Goal: Information Seeking & Learning: Compare options

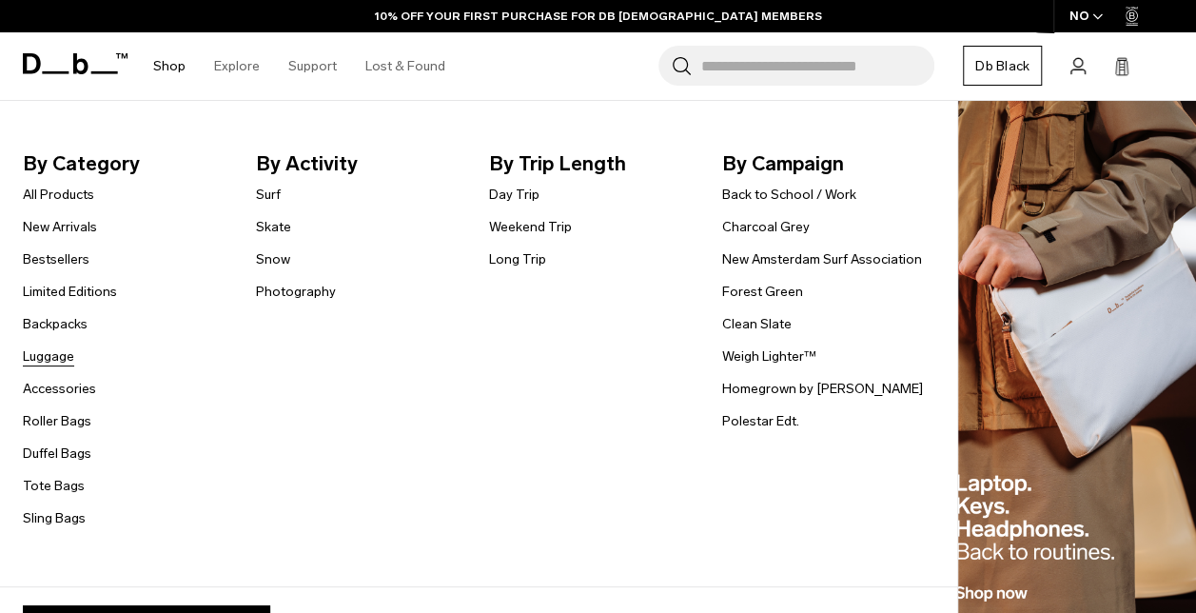
click at [62, 356] on link "Luggage" at bounding box center [48, 356] width 51 height 20
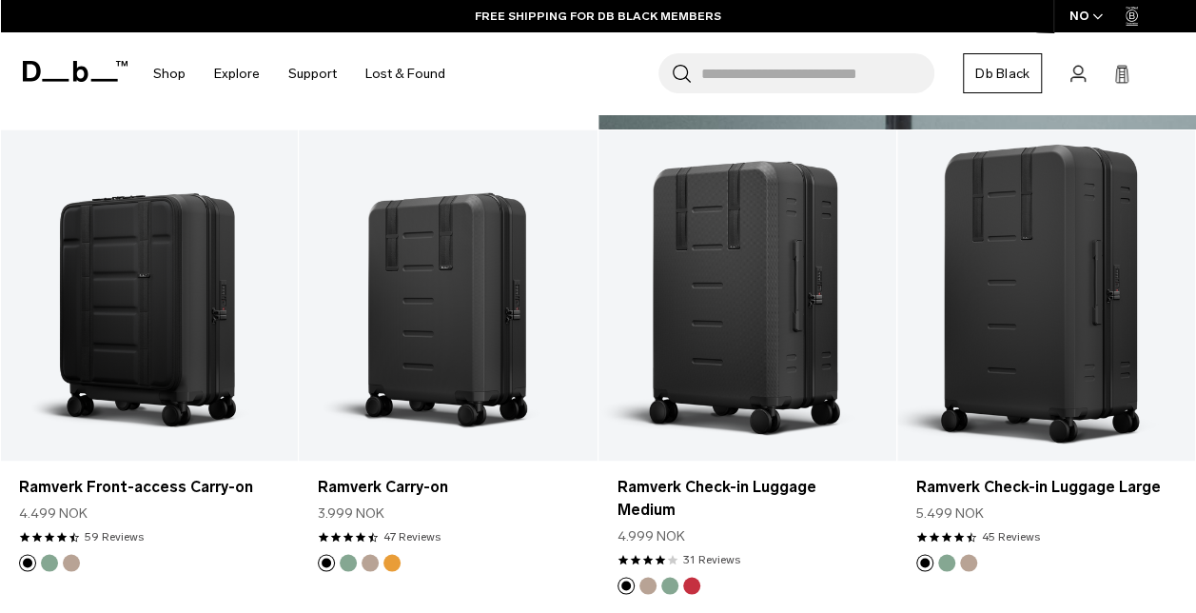
scroll to position [1318, 0]
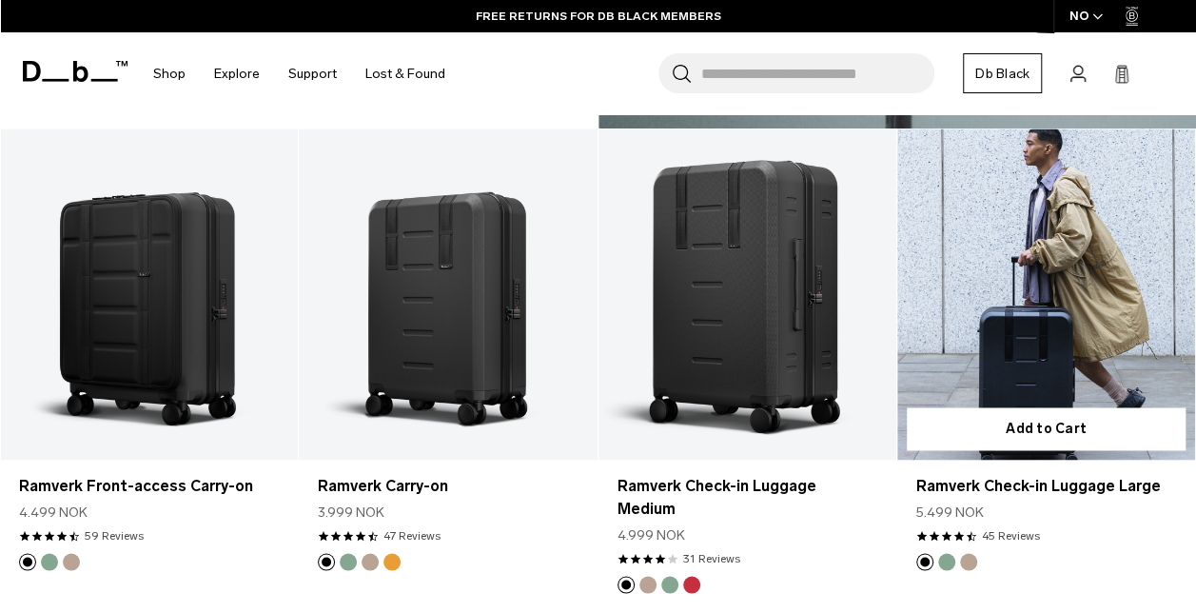
click at [950, 302] on link "Ramverk Check-in Luggage Large" at bounding box center [1047, 294] width 298 height 331
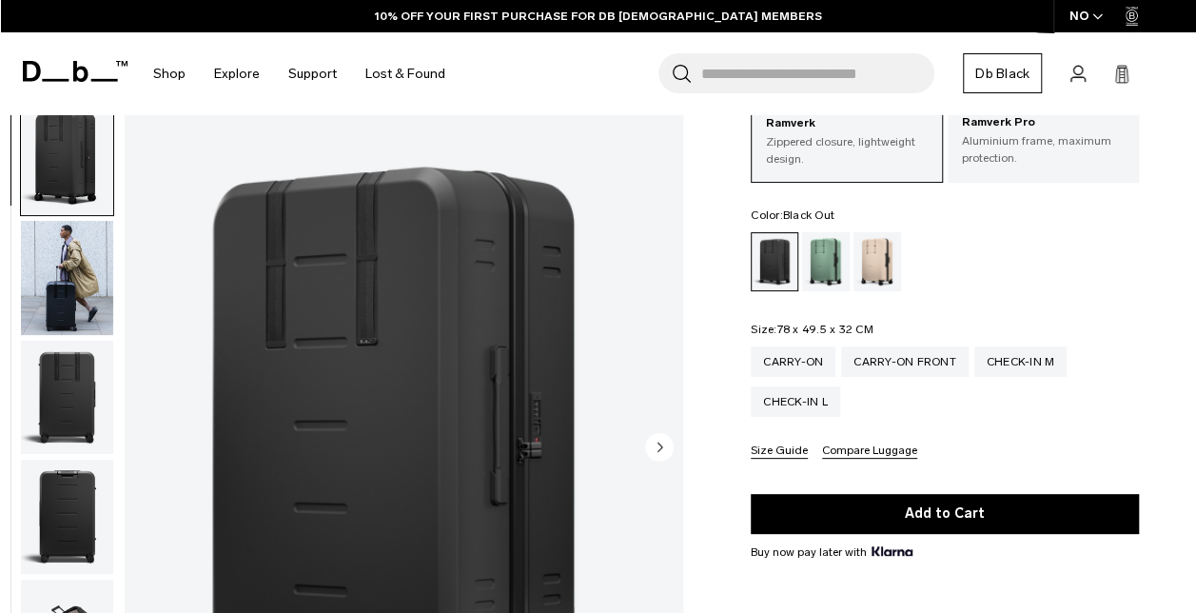
scroll to position [112, 0]
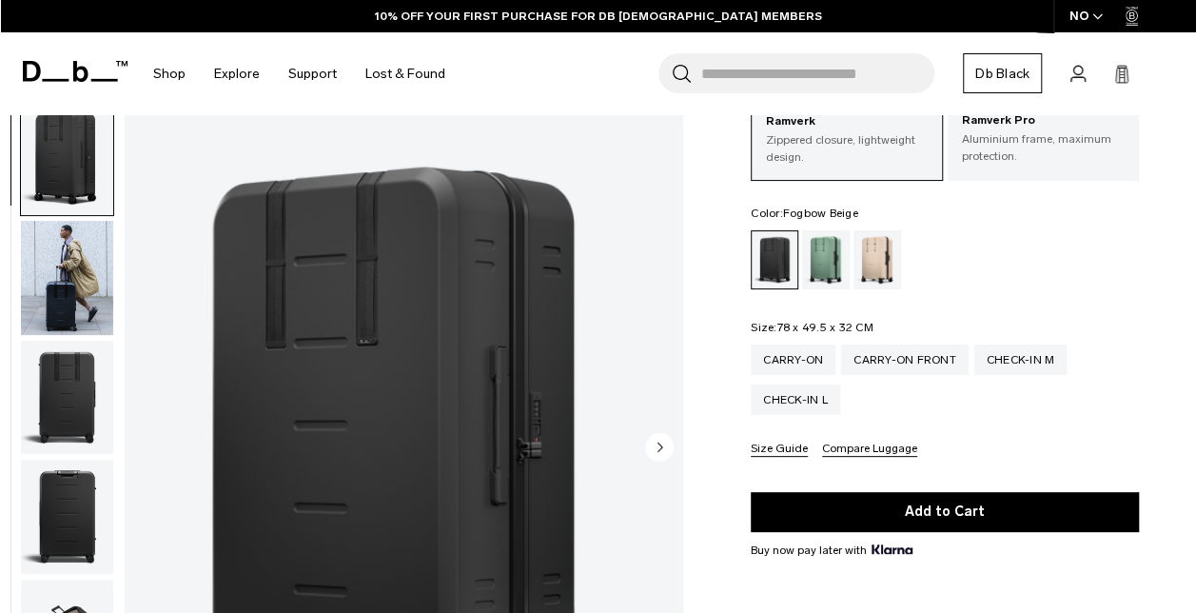
click at [867, 266] on div "Fogbow Beige" at bounding box center [878, 259] width 49 height 59
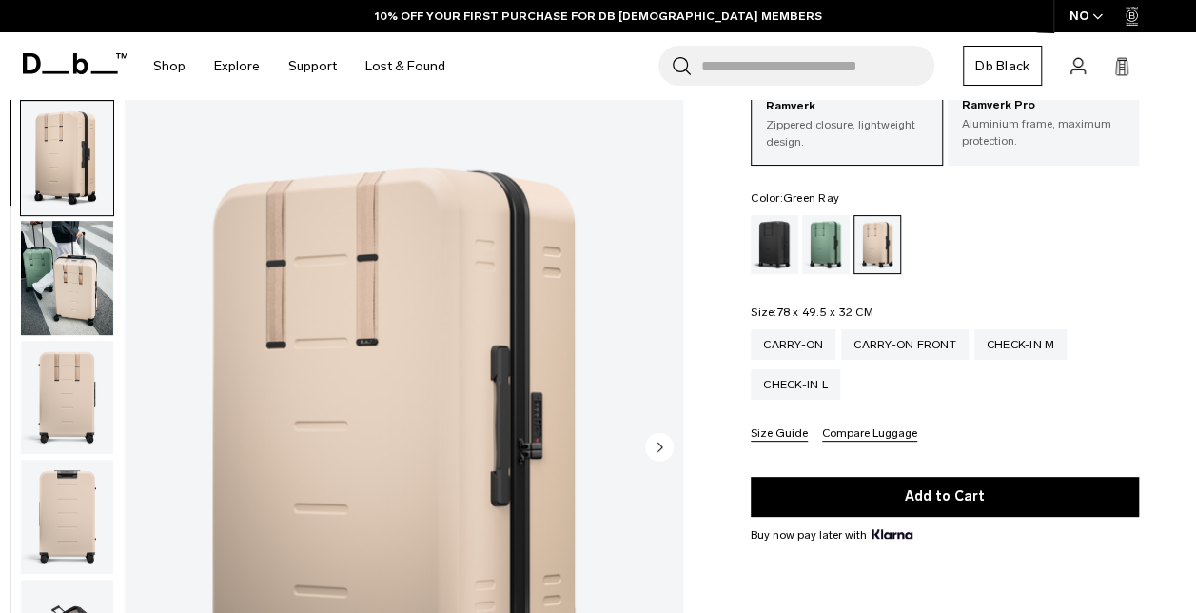
click at [836, 252] on div "Green Ray" at bounding box center [826, 244] width 49 height 59
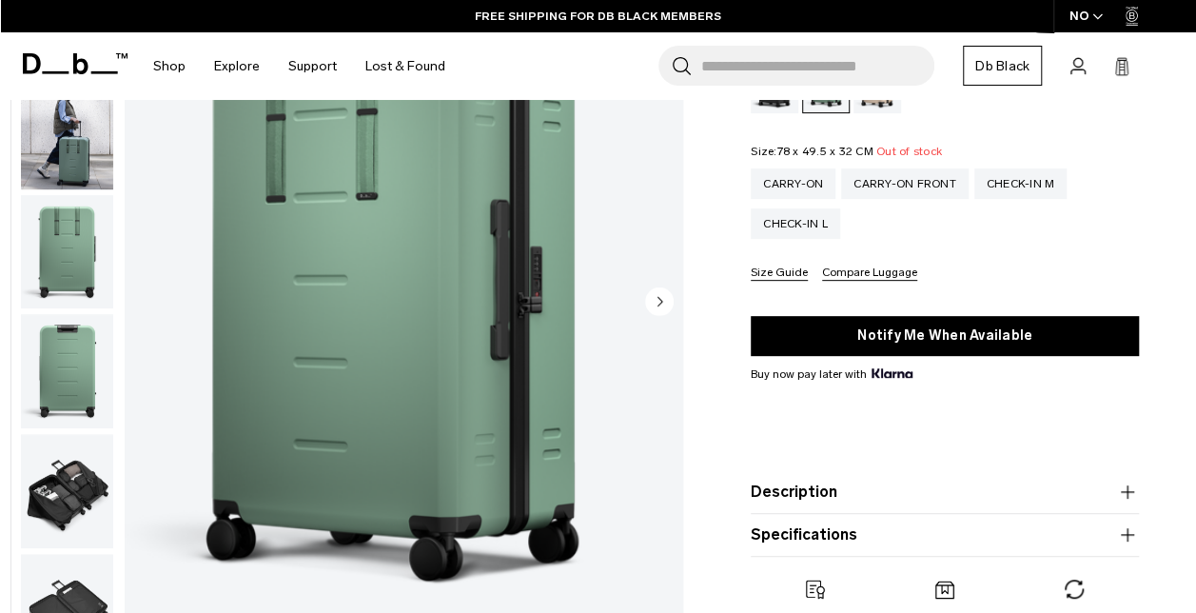
scroll to position [308, 0]
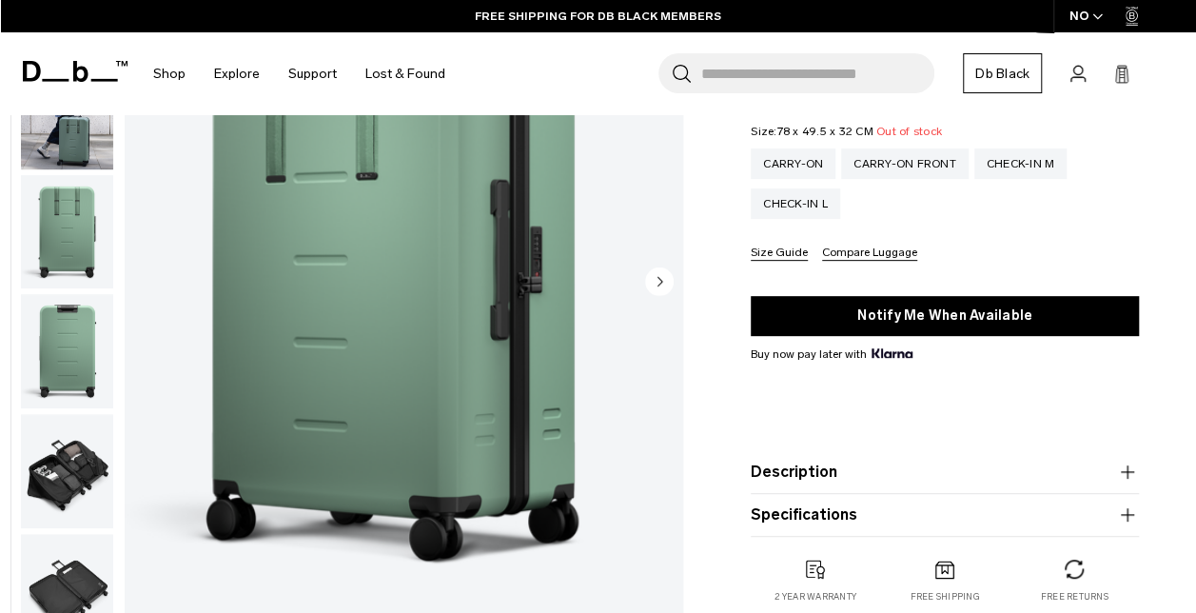
click at [97, 468] on img "button" at bounding box center [67, 471] width 92 height 114
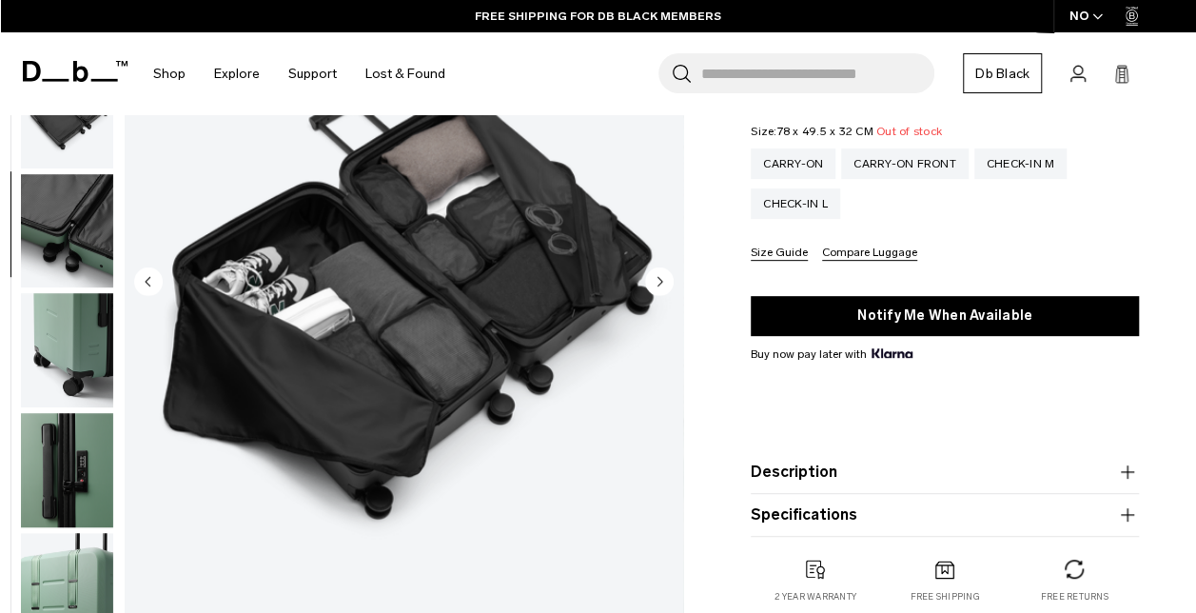
scroll to position [174, 0]
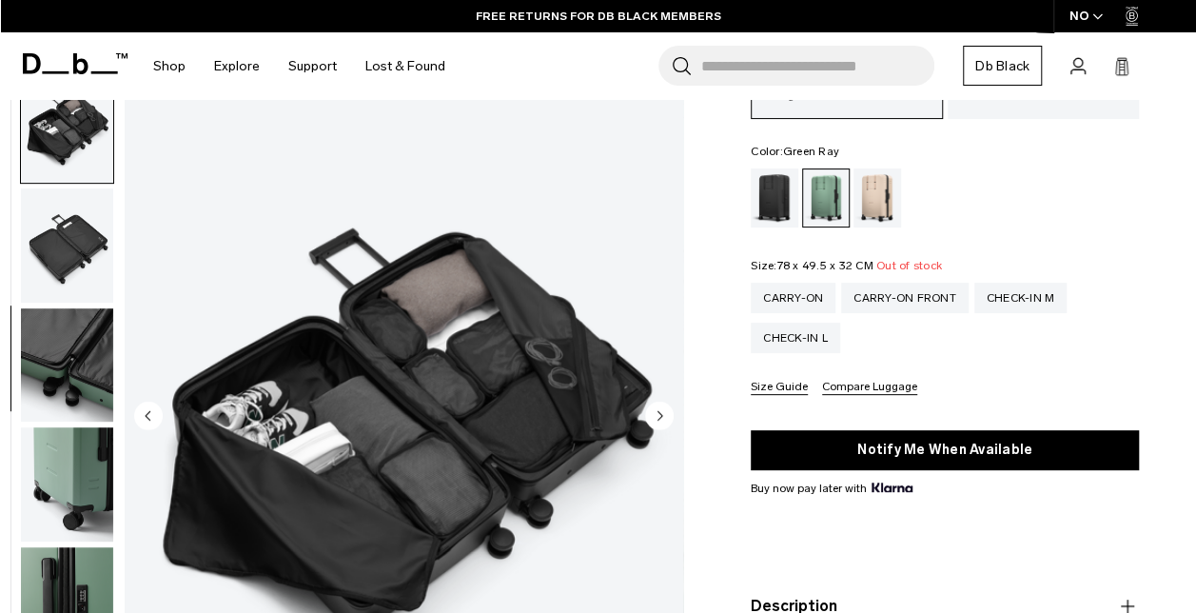
click at [659, 409] on circle "Next slide" at bounding box center [659, 416] width 29 height 29
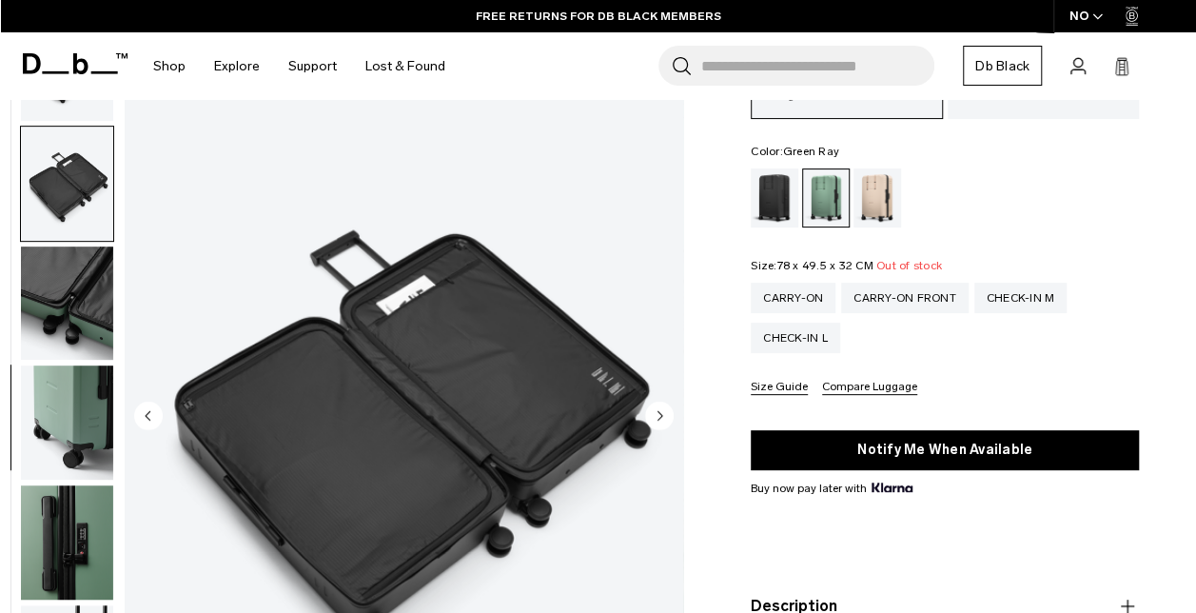
scroll to position [600, 0]
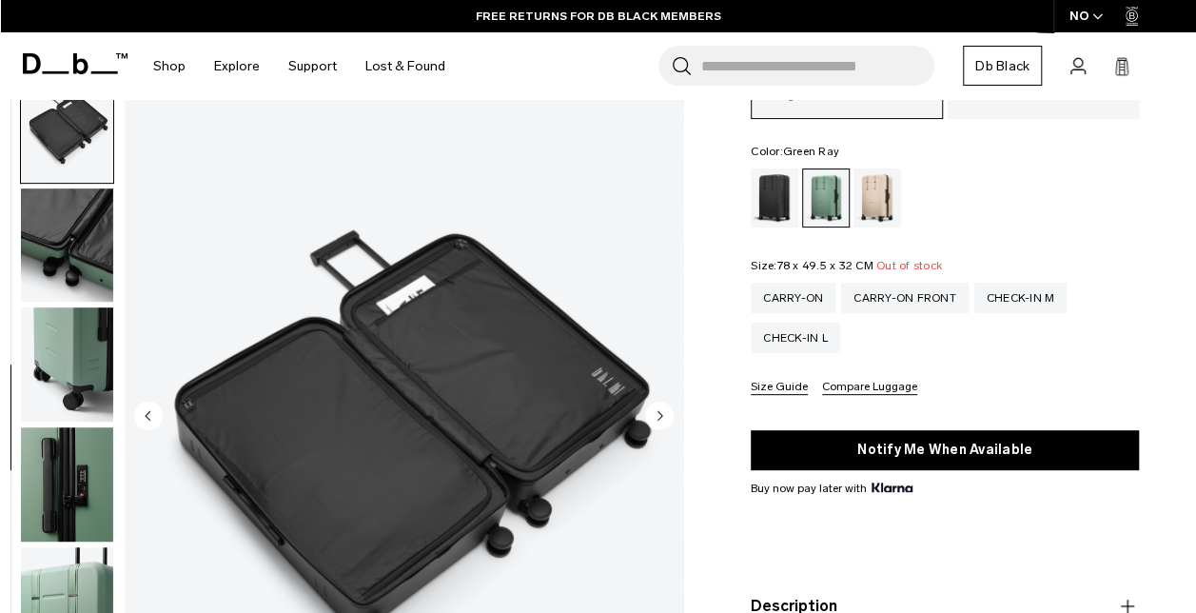
click at [659, 409] on circle "Next slide" at bounding box center [659, 416] width 29 height 29
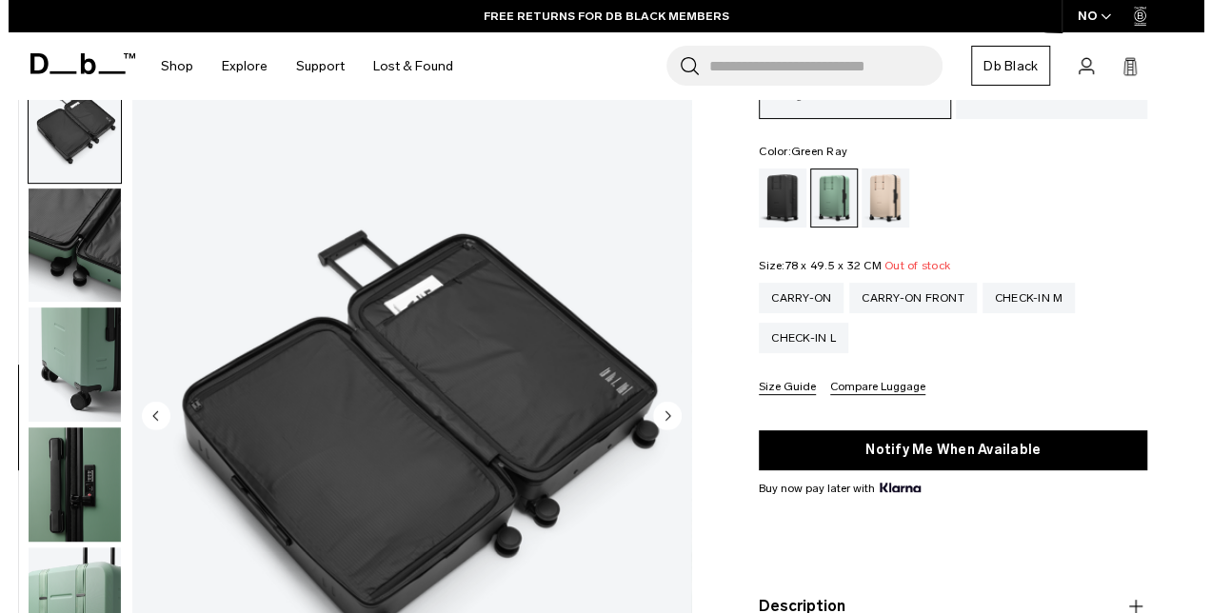
scroll to position [617, 0]
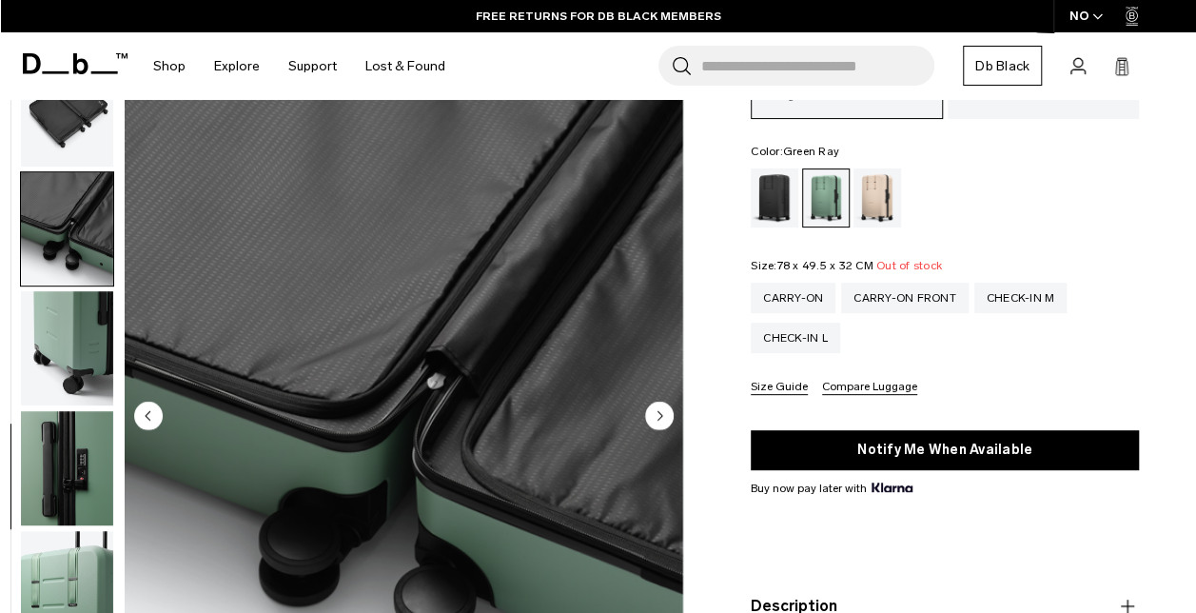
click at [659, 409] on circle "Next slide" at bounding box center [659, 416] width 29 height 29
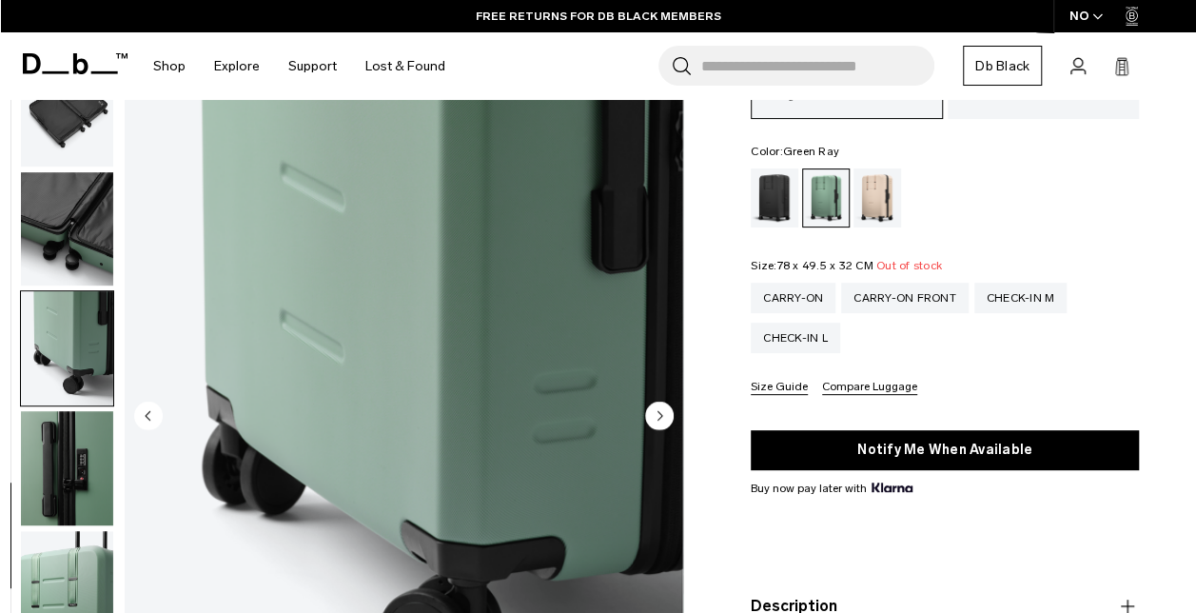
click at [659, 409] on circle "Next slide" at bounding box center [659, 416] width 29 height 29
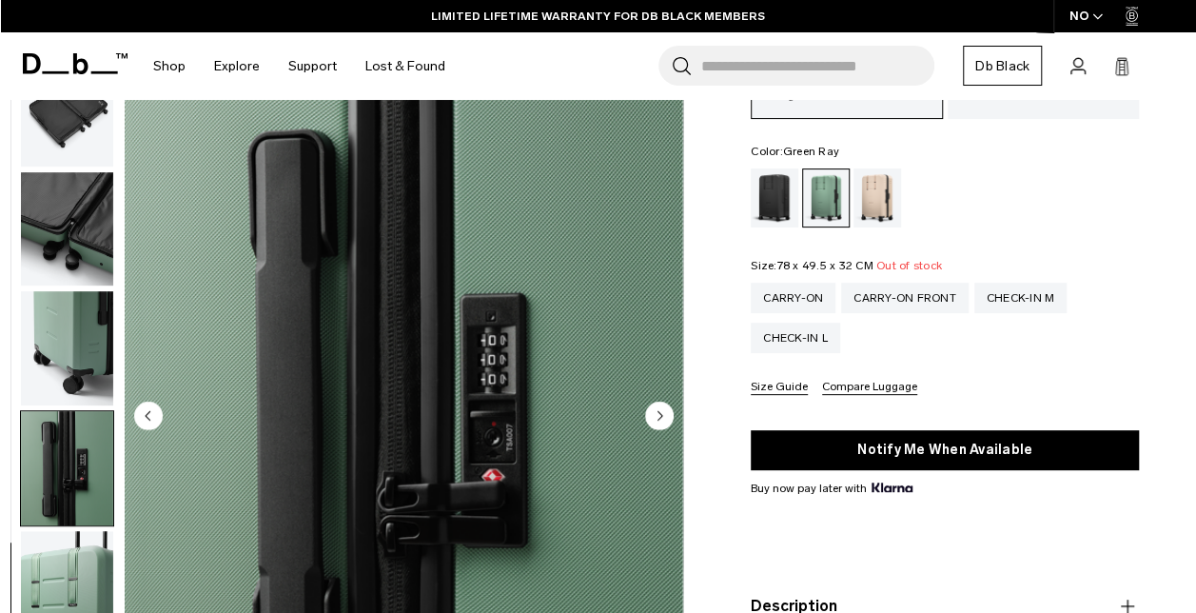
click at [659, 409] on circle "Next slide" at bounding box center [659, 416] width 29 height 29
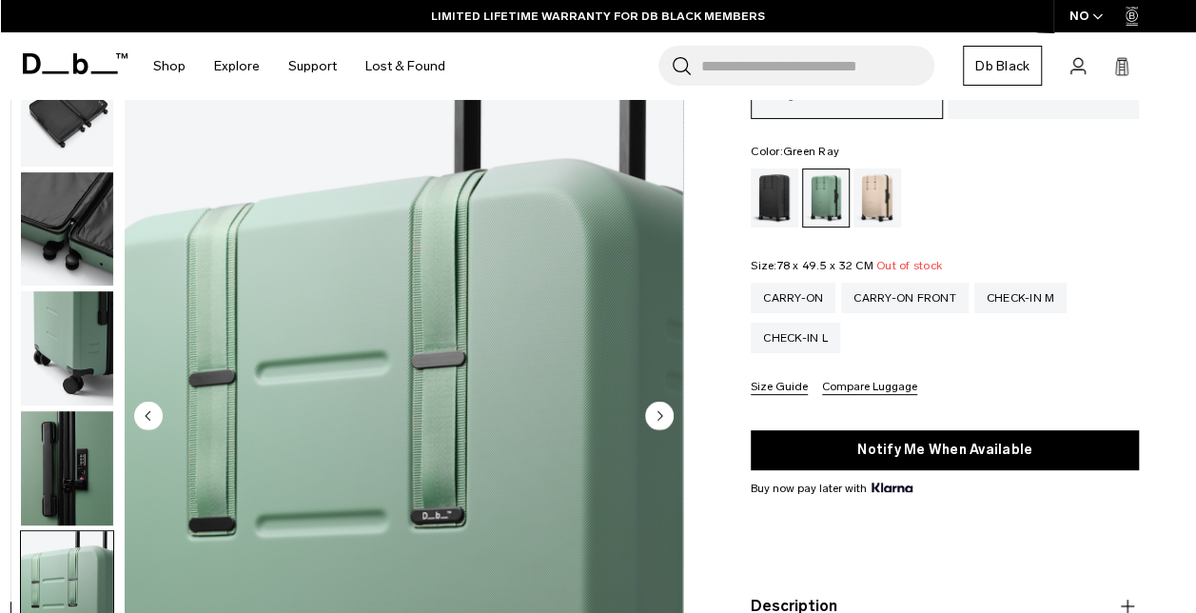
click at [659, 409] on circle "Next slide" at bounding box center [659, 416] width 29 height 29
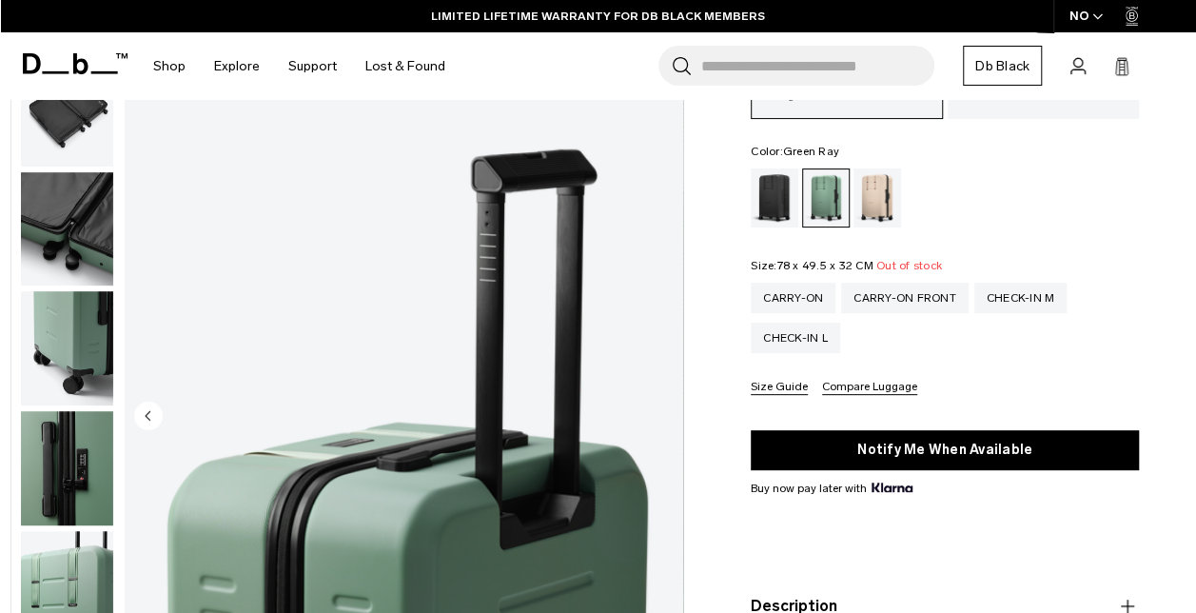
click at [659, 409] on img "11 / 11" at bounding box center [404, 418] width 559 height 698
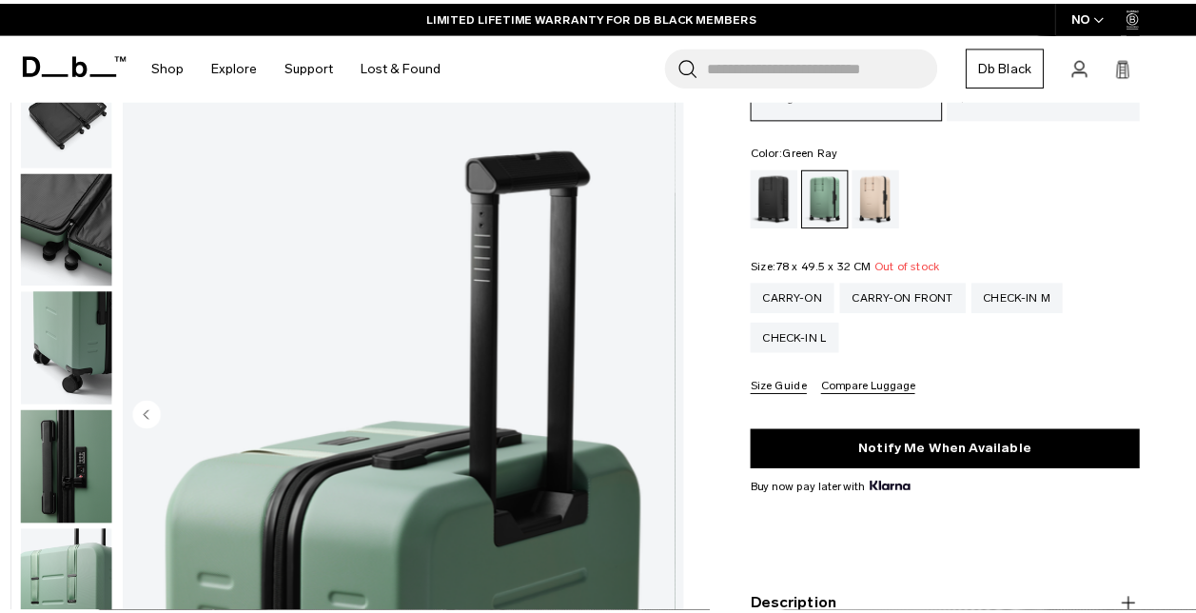
scroll to position [606, 0]
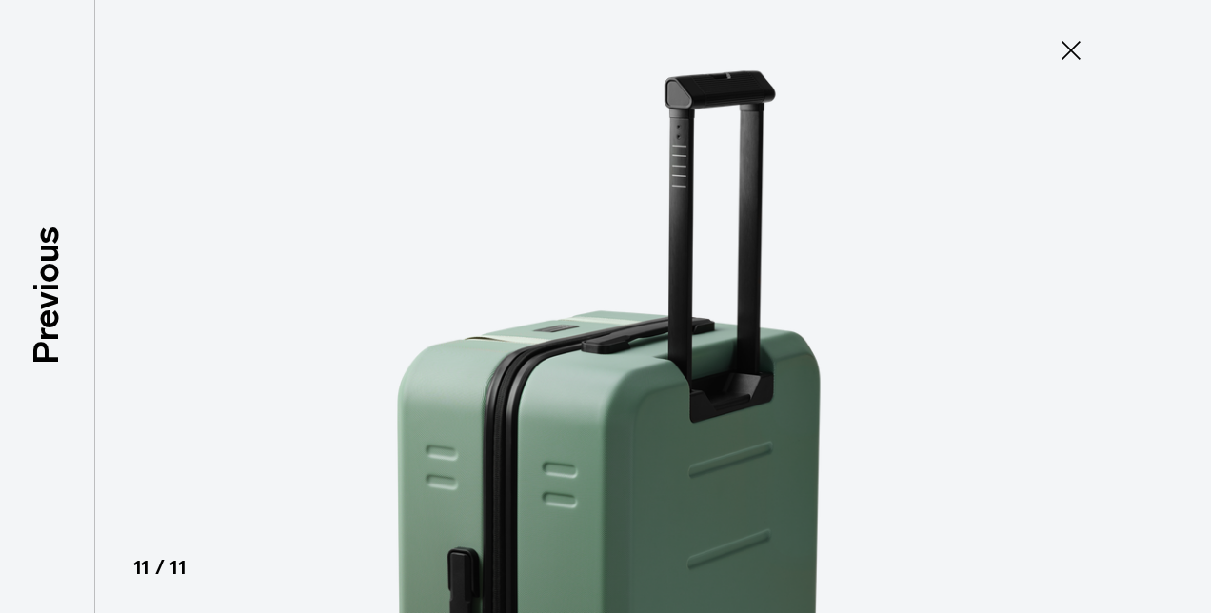
click at [1047, 64] on button "Close" at bounding box center [1070, 50] width 63 height 40
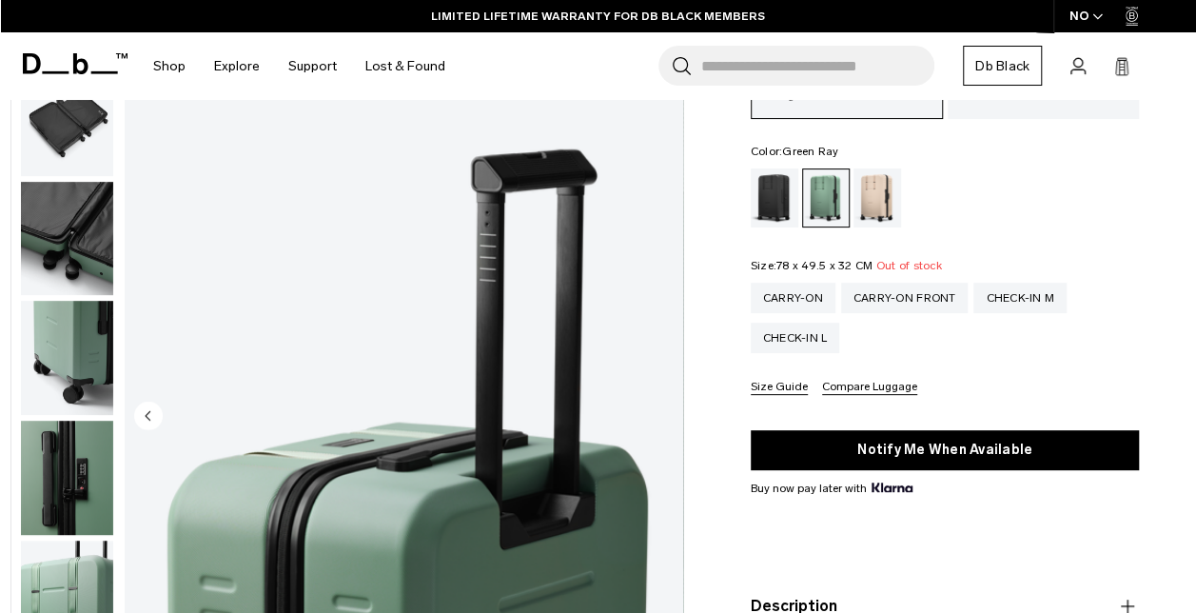
scroll to position [617, 0]
